Goal: Use online tool/utility: Utilize a website feature to perform a specific function

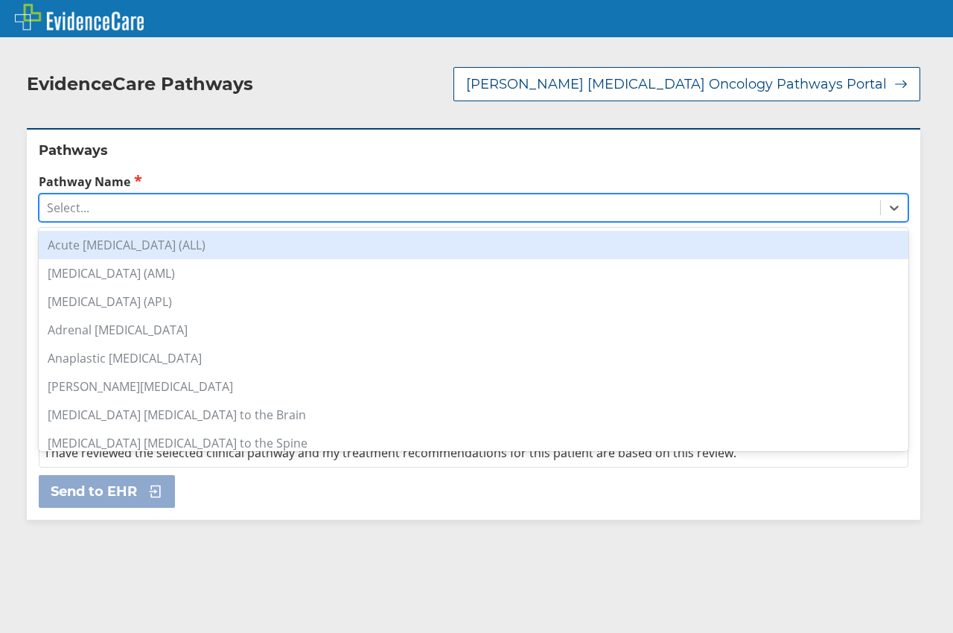
click at [56, 199] on div "Select..." at bounding box center [68, 207] width 42 height 16
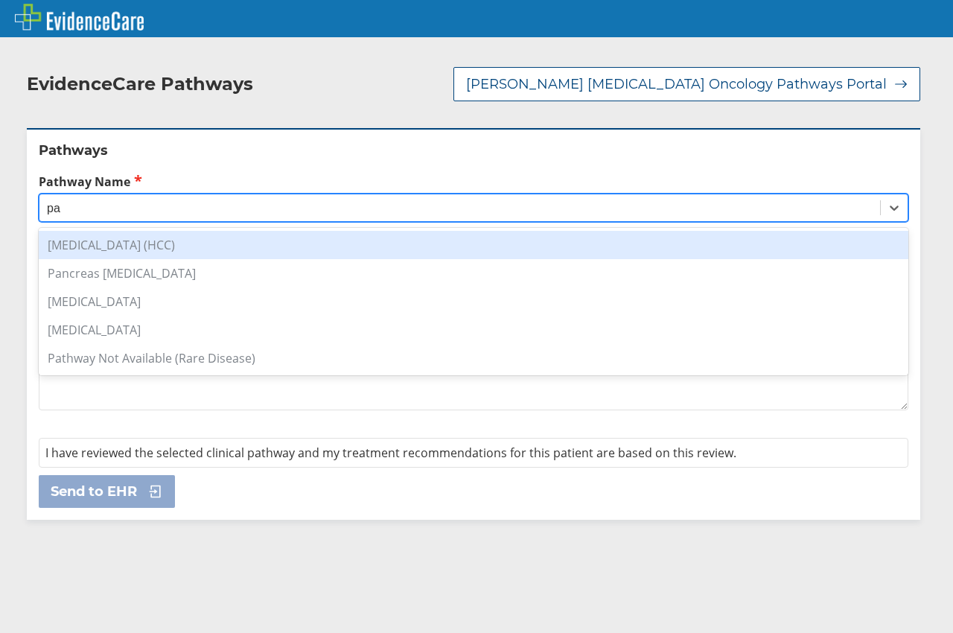
type input "p"
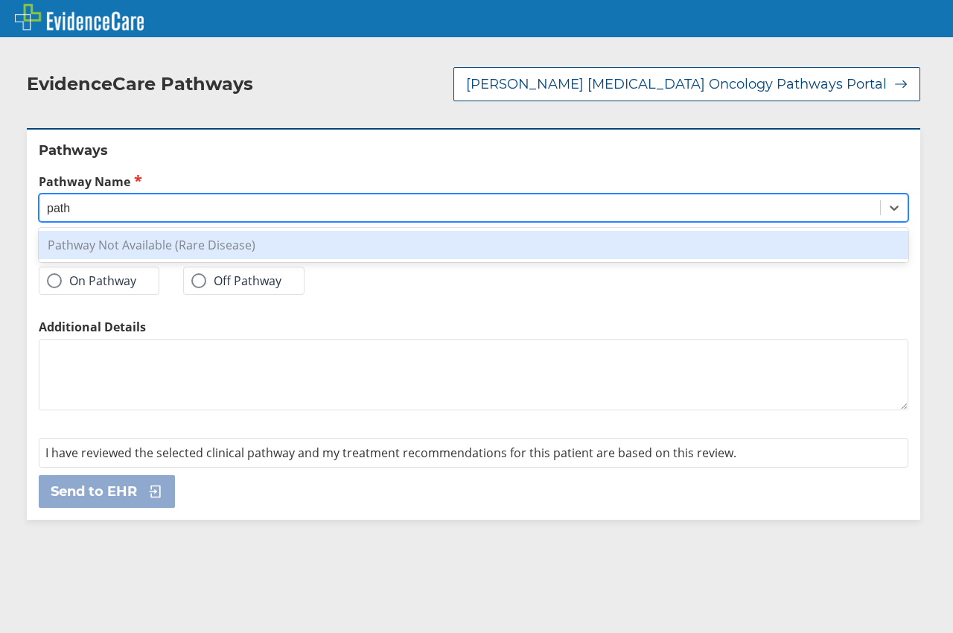
click at [94, 231] on div "Pathway Not Available (Rare Disease)" at bounding box center [473, 245] width 869 height 28
type input "path"
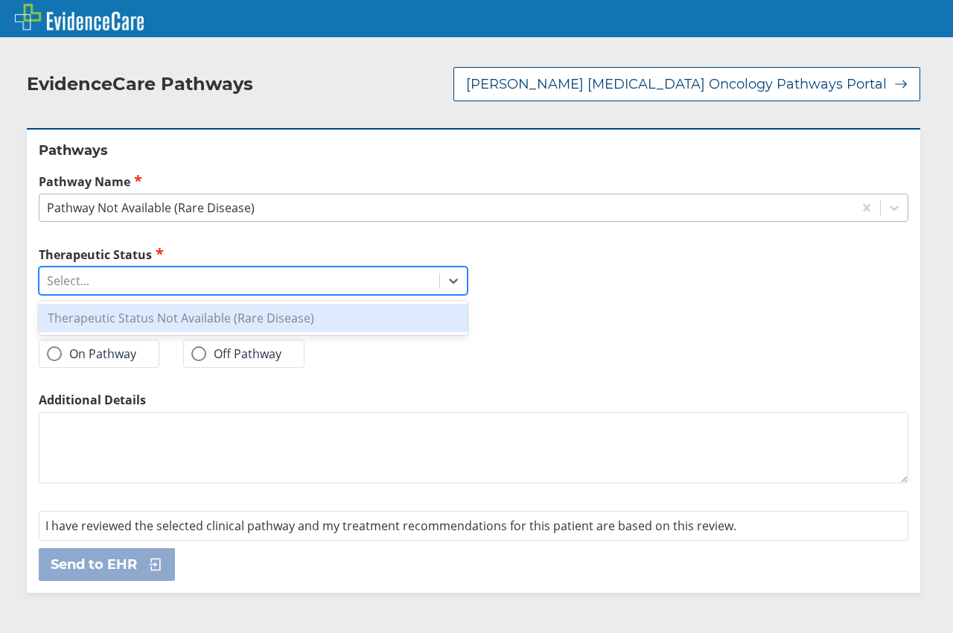
click at [78, 274] on div "Select..." at bounding box center [239, 280] width 400 height 25
click at [86, 304] on div "Therapeutic Status Not Available (Rare Disease)" at bounding box center [253, 318] width 429 height 28
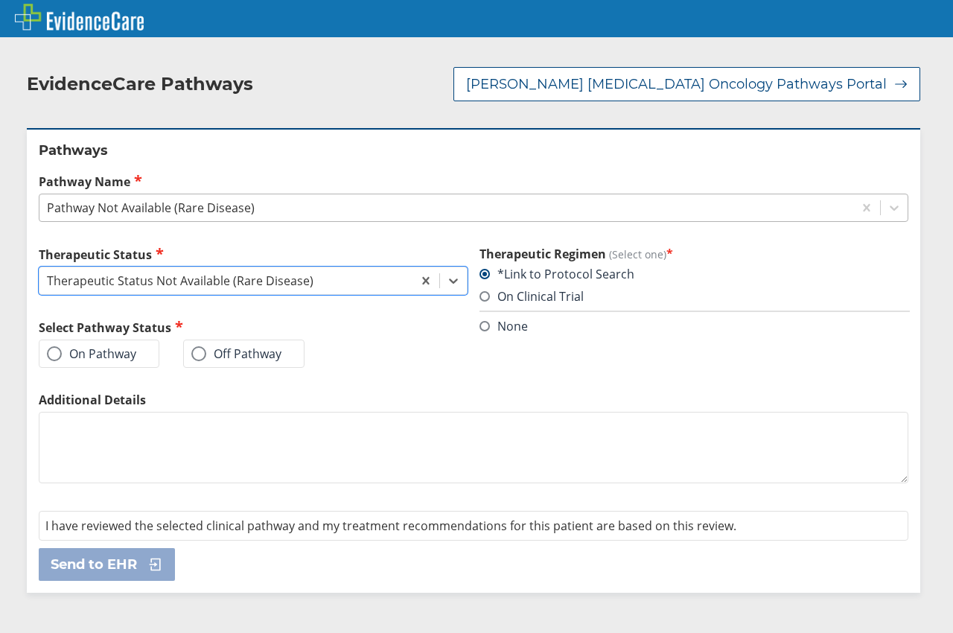
click at [227, 348] on div "Off Pathway" at bounding box center [243, 353] width 121 height 28
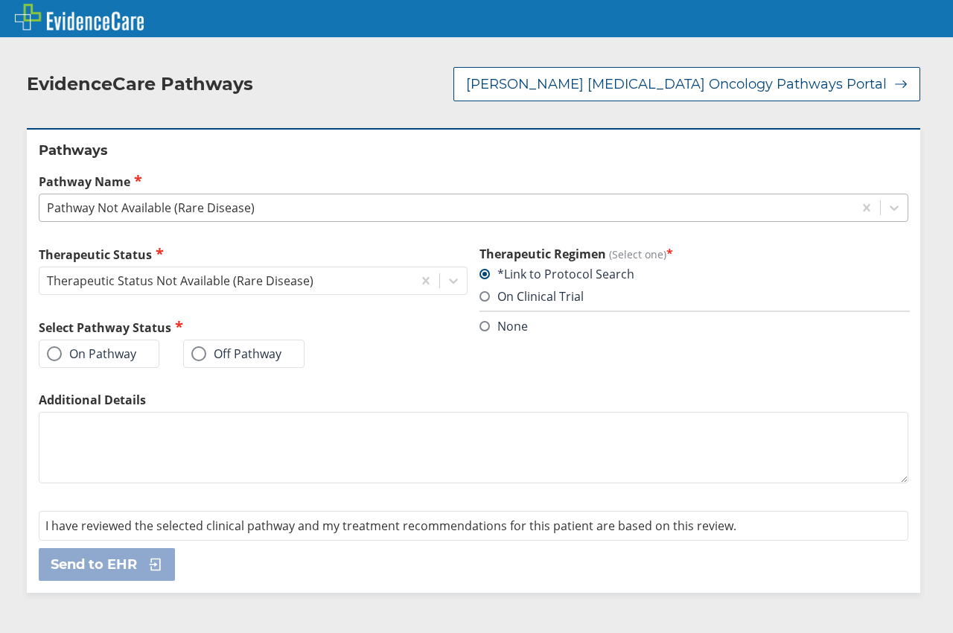
click at [190, 345] on div "Off Pathway" at bounding box center [243, 353] width 121 height 28
click at [199, 346] on span at bounding box center [198, 353] width 15 height 15
click at [0, 0] on input "Off Pathway" at bounding box center [0, 0] width 0 height 0
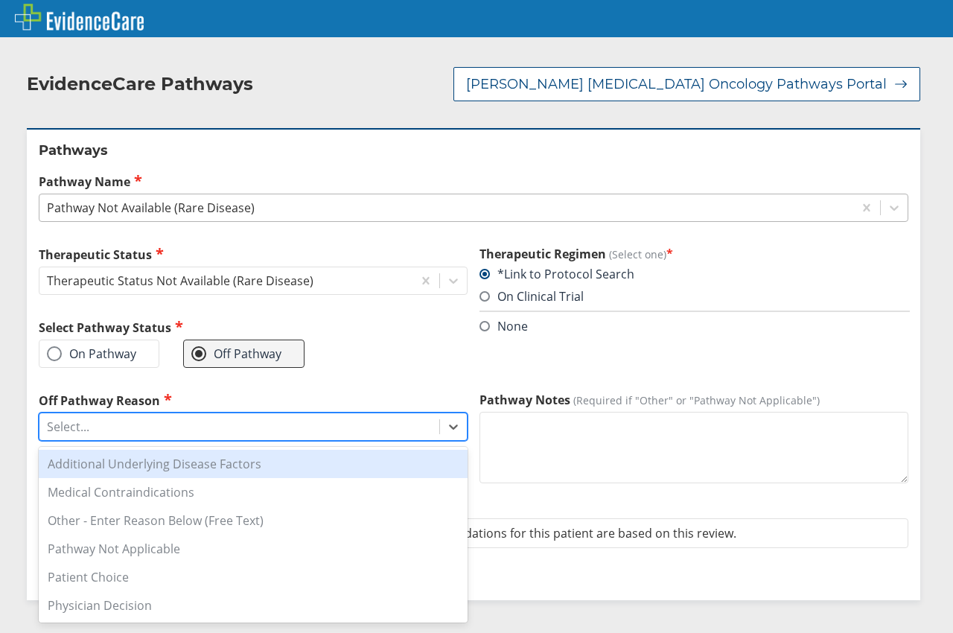
click at [336, 415] on div "Select..." at bounding box center [239, 426] width 400 height 25
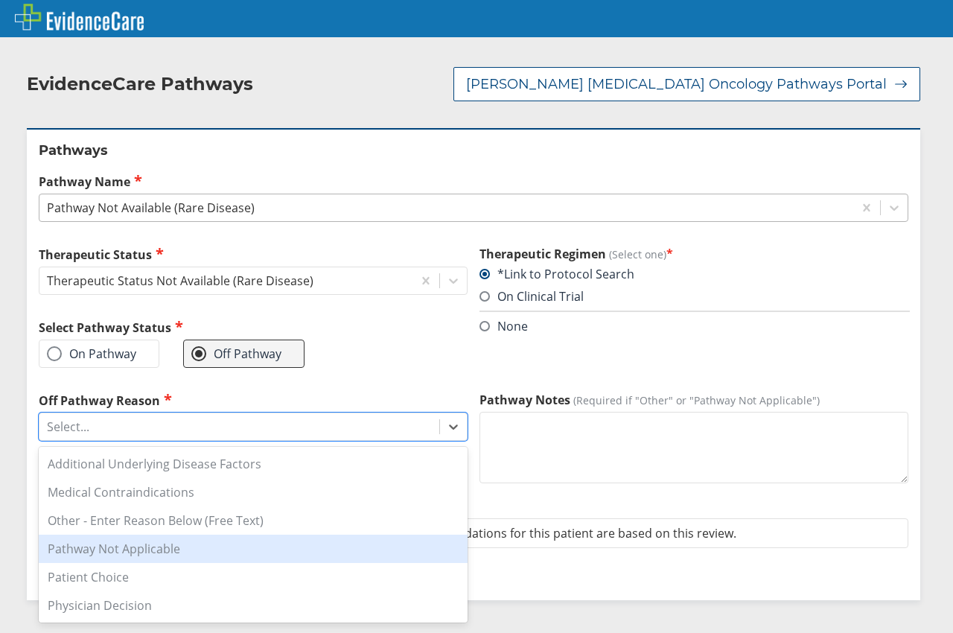
click at [263, 534] on div "Pathway Not Applicable" at bounding box center [253, 548] width 429 height 28
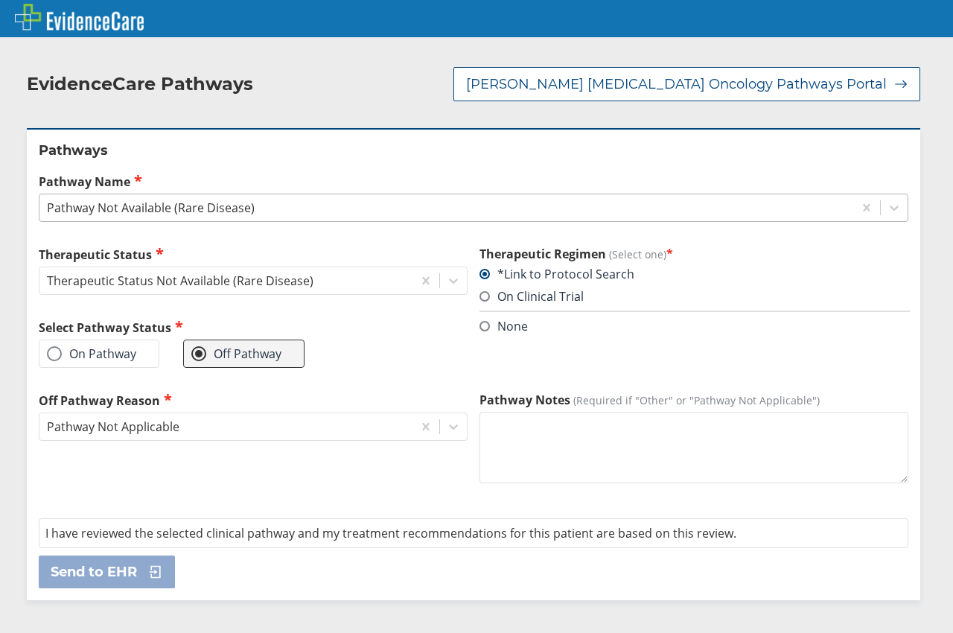
click at [577, 426] on textarea "Pathway Notes (Required if "Other" or "Pathway Not Applicable")" at bounding box center [693, 447] width 429 height 71
type textarea "ATLL"
click at [112, 563] on span "Send to EHR" at bounding box center [94, 572] width 86 height 18
